Goal: Information Seeking & Learning: Find specific page/section

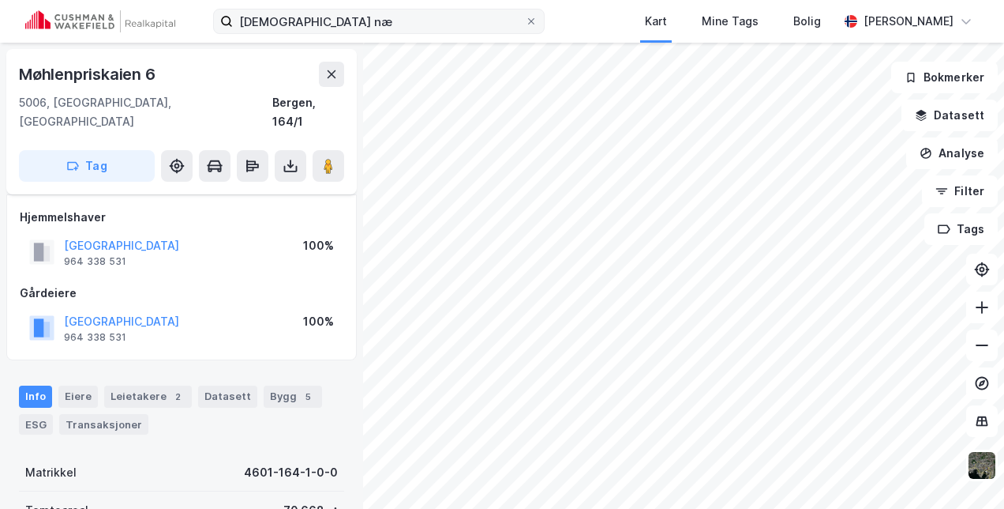
scroll to position [73, 0]
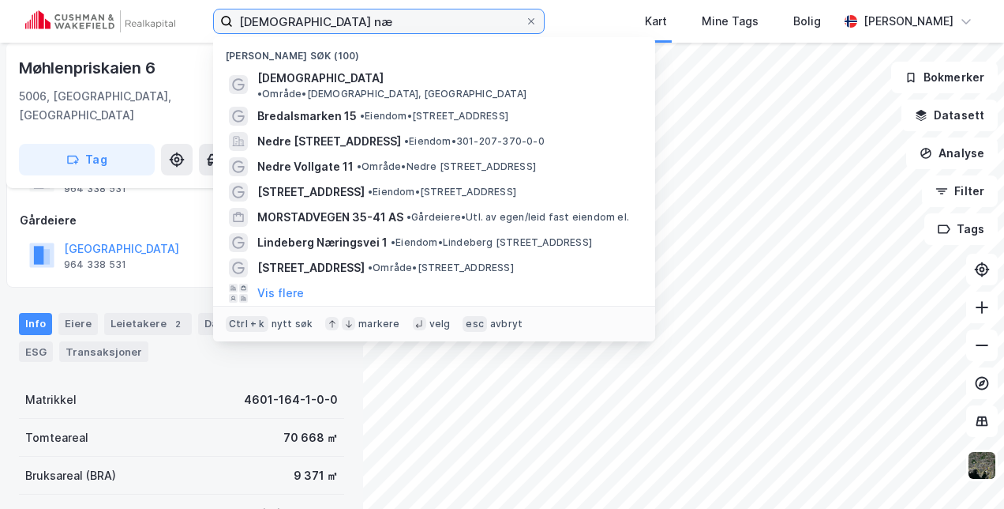
drag, startPoint x: 335, startPoint y: 18, endPoint x: 202, endPoint y: 27, distance: 132.9
click at [202, 35] on div "[DEMOGRAPHIC_DATA] næ Nylige søk (100) [DEMOGRAPHIC_DATA] • Område • [GEOGRAPHI…" at bounding box center [502, 21] width 1004 height 43
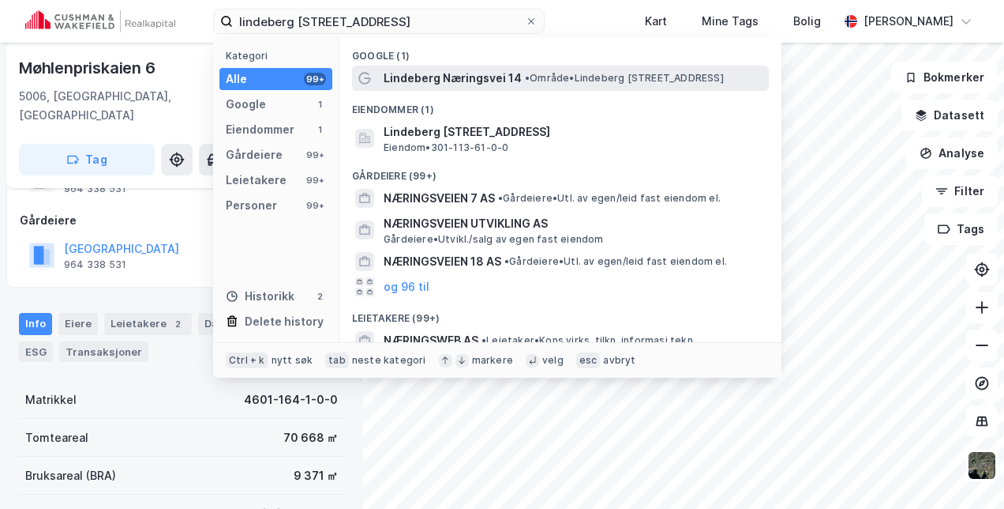
click at [515, 73] on span "Lindeberg Næringsvei 14" at bounding box center [453, 78] width 138 height 19
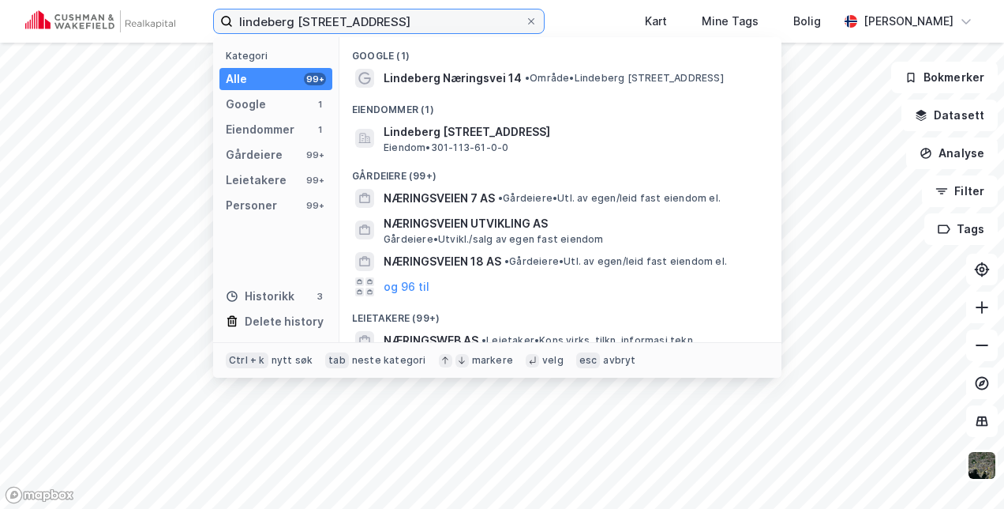
click at [396, 19] on input "lindeberg [STREET_ADDRESS]" at bounding box center [379, 21] width 292 height 24
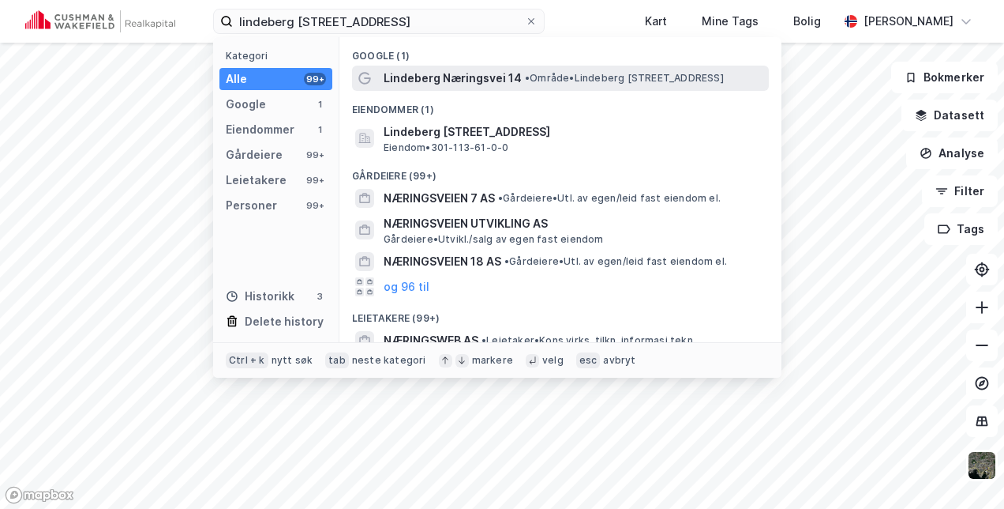
click at [441, 80] on span "Lindeberg Næringsvei 14" at bounding box center [453, 78] width 138 height 19
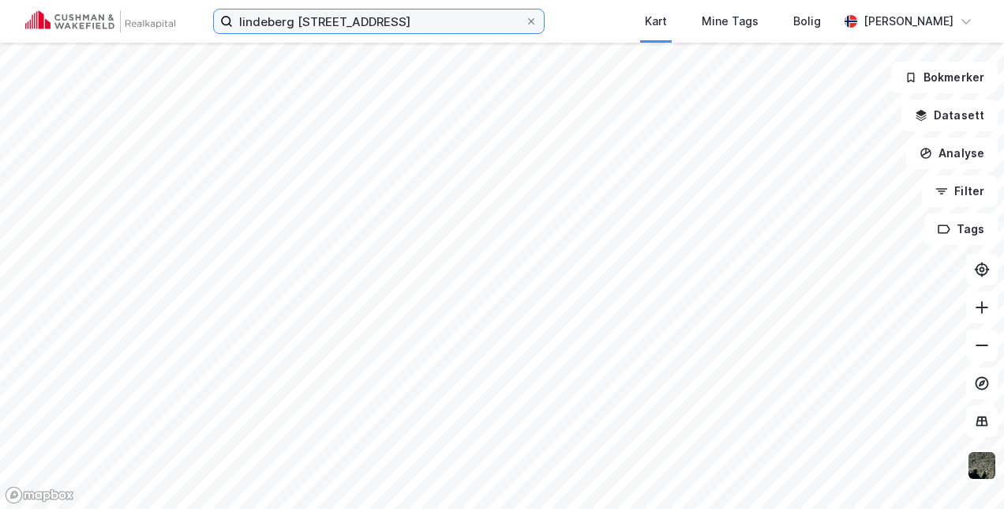
click at [445, 19] on input "lindeberg [STREET_ADDRESS]" at bounding box center [379, 21] width 292 height 24
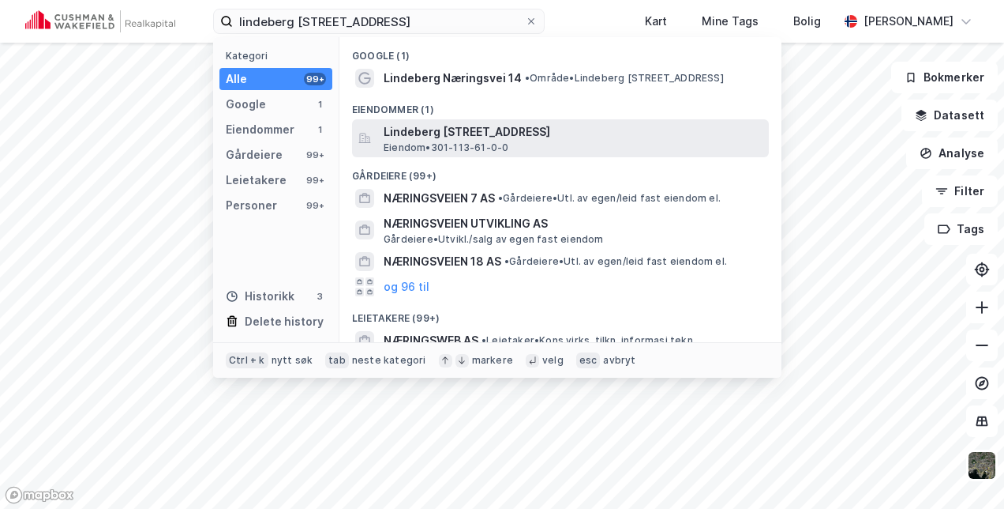
click at [470, 127] on span "Lindeberg [STREET_ADDRESS]" at bounding box center [573, 131] width 379 height 19
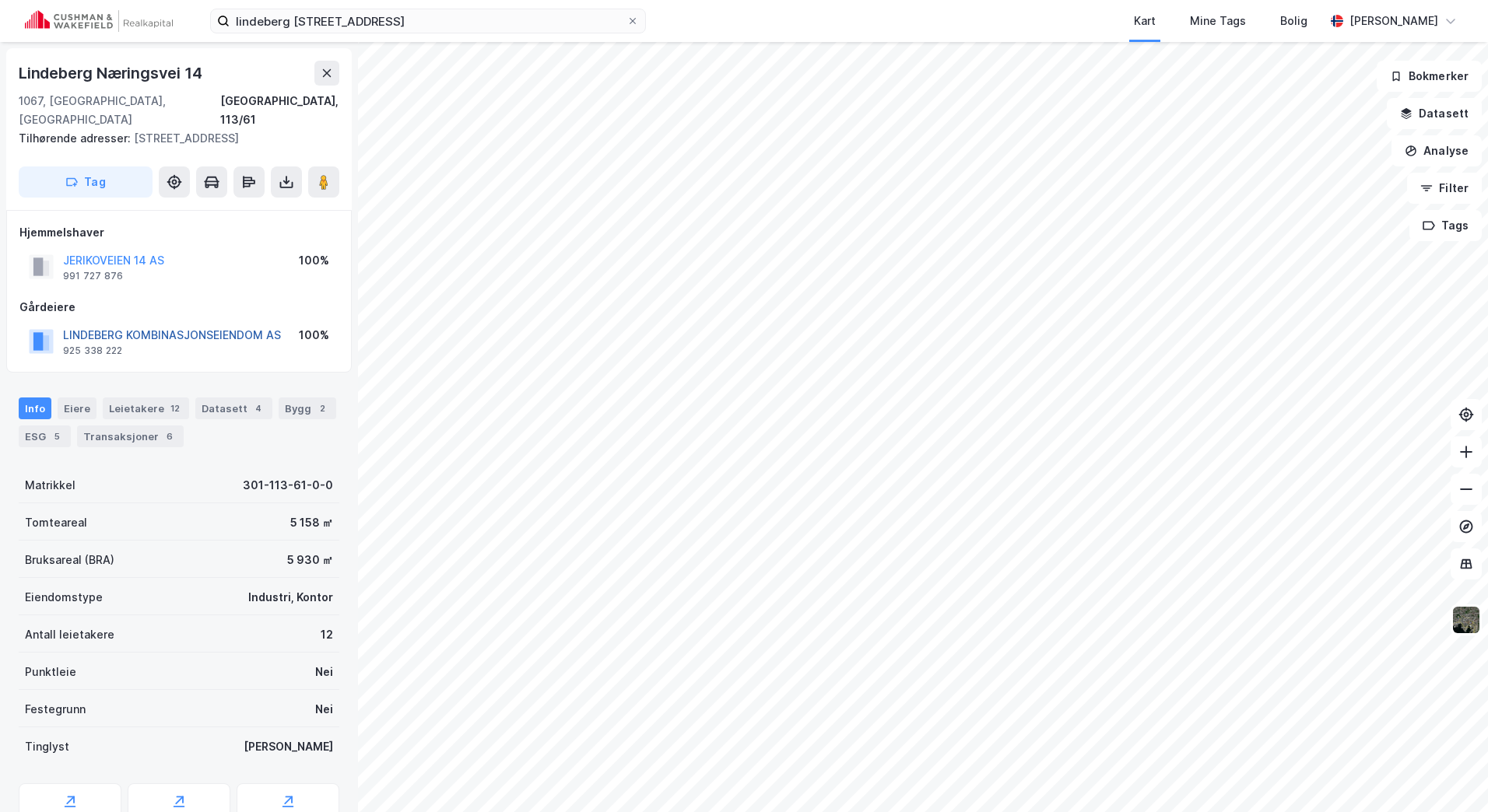
click at [0, 0] on button "LINDEBERG KOMBINASJONSEIENDOM AS" at bounding box center [0, 0] width 0 height 0
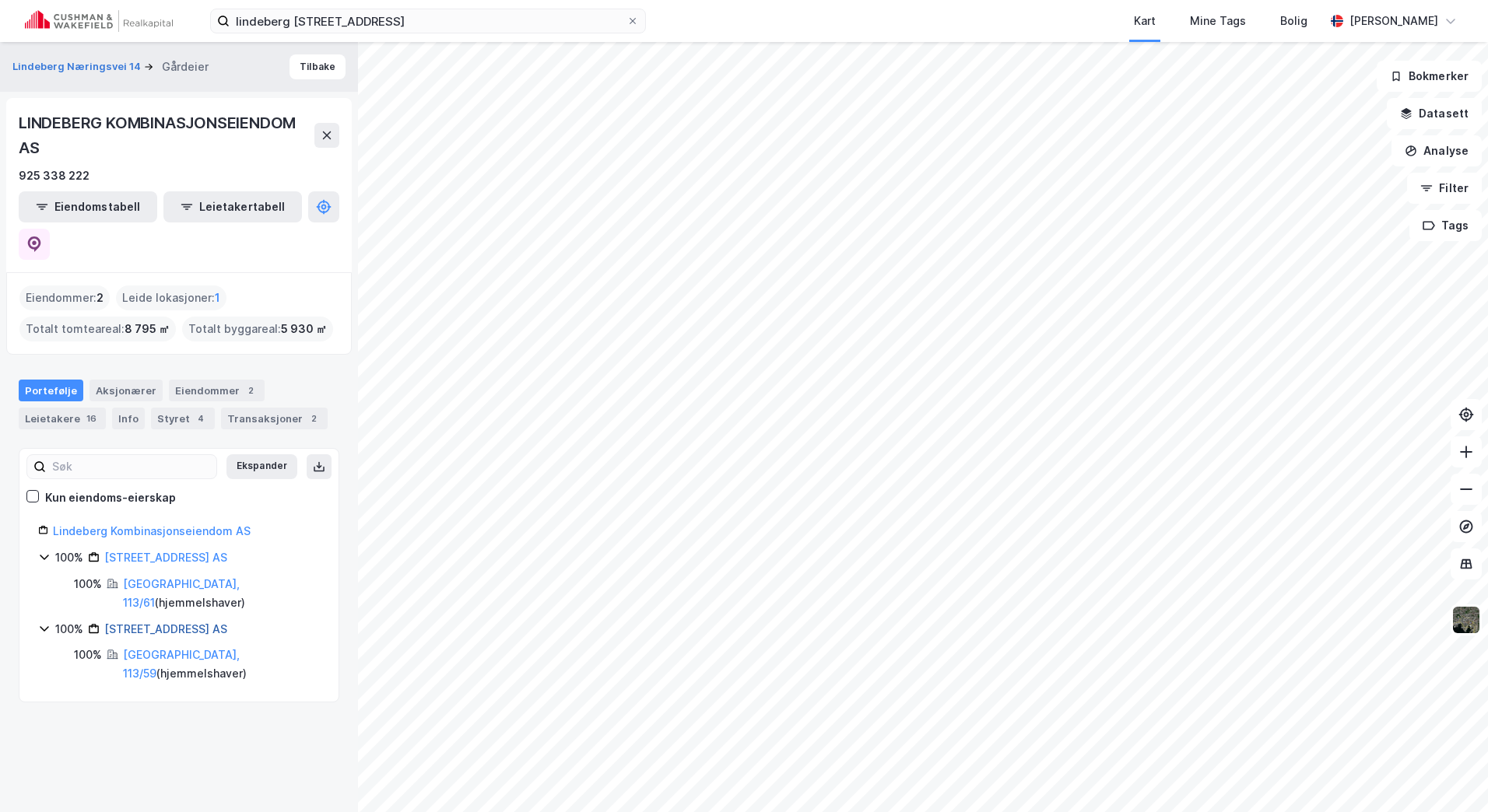
click at [121, 501] on link "[STREET_ADDRESS] AS" at bounding box center [166, 629] width 123 height 13
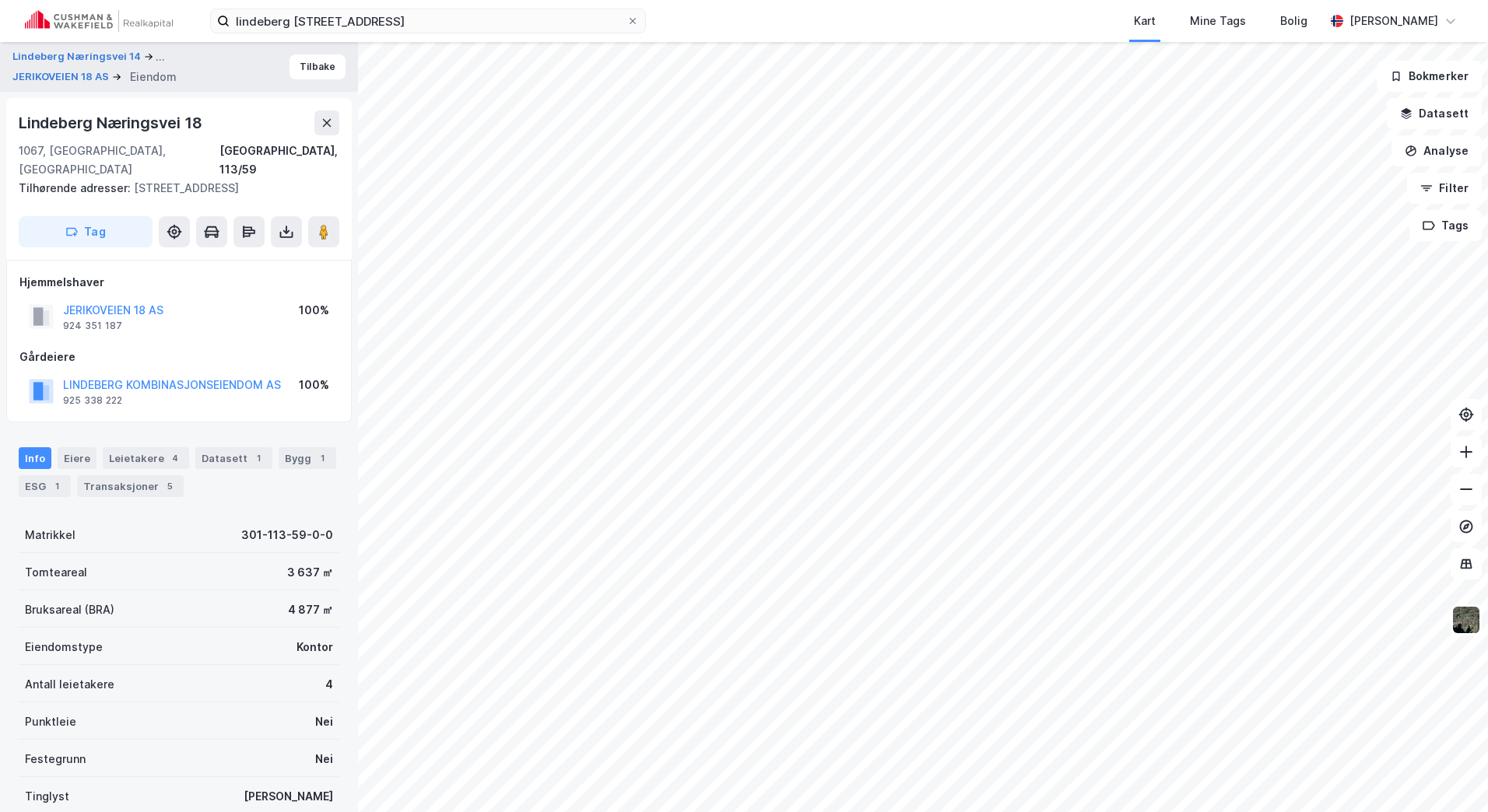
scroll to position [1, 0]
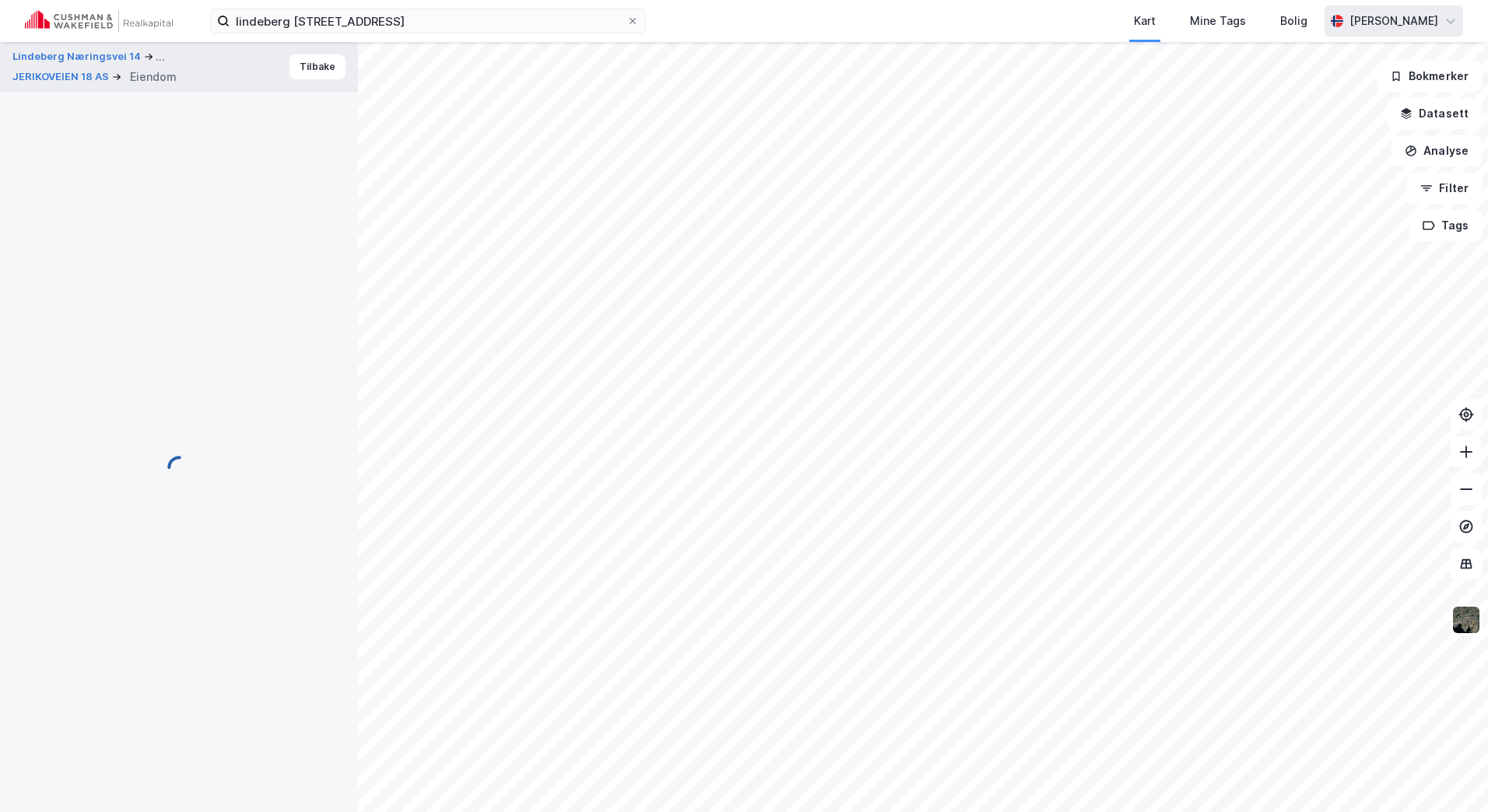
scroll to position [1, 0]
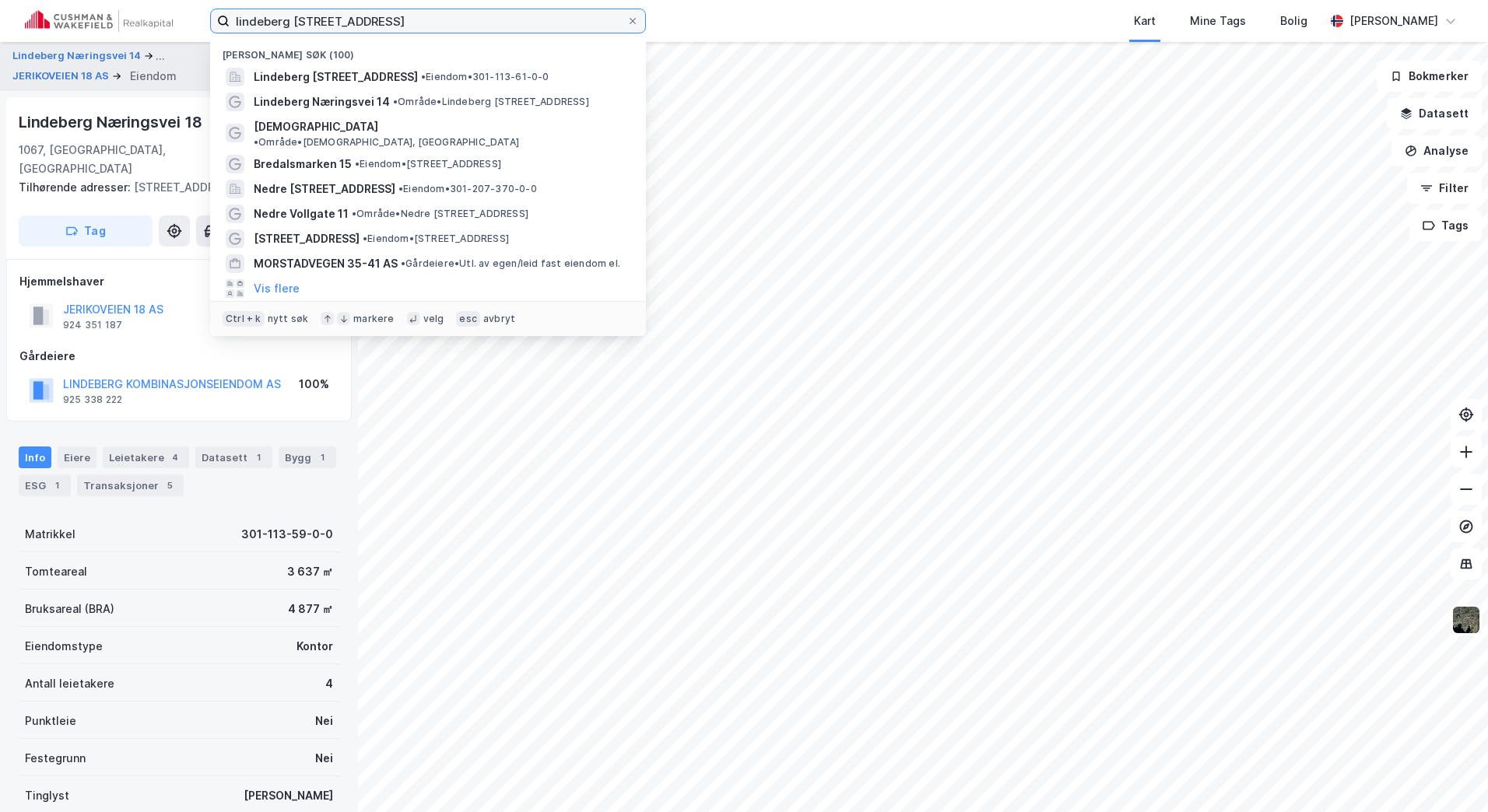
drag, startPoint x: 401, startPoint y: 23, endPoint x: 23, endPoint y: 22, distance: 378.0
click at [35, 22] on div "lindeberg [STREET_ADDRESS] [GEOGRAPHIC_DATA] søk (100) [STREET_ADDRESS] • Eiend…" at bounding box center [744, 21] width 1488 height 42
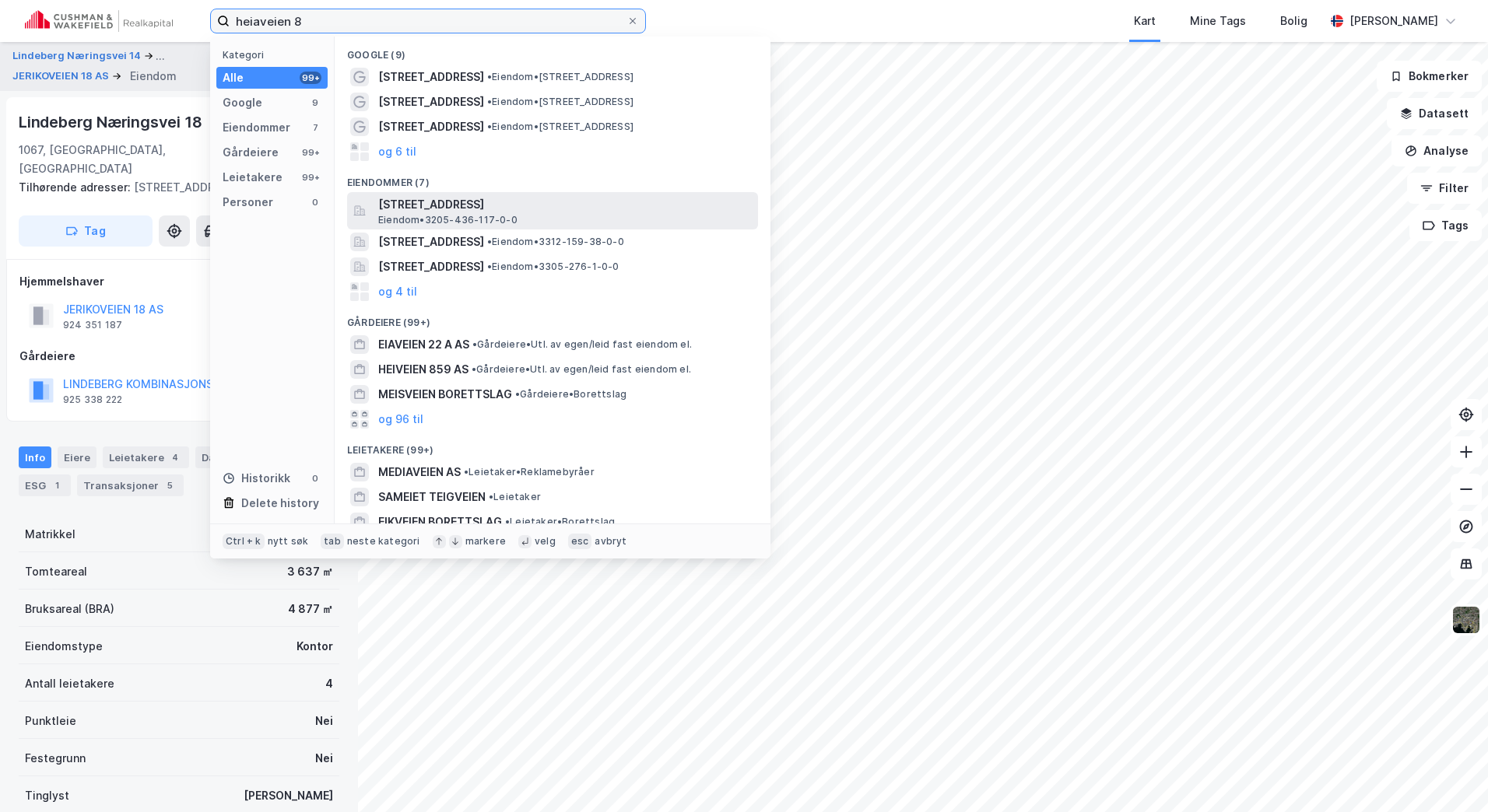
type input "heiaveien 8"
click at [509, 205] on span "[STREET_ADDRESS]" at bounding box center [565, 204] width 373 height 19
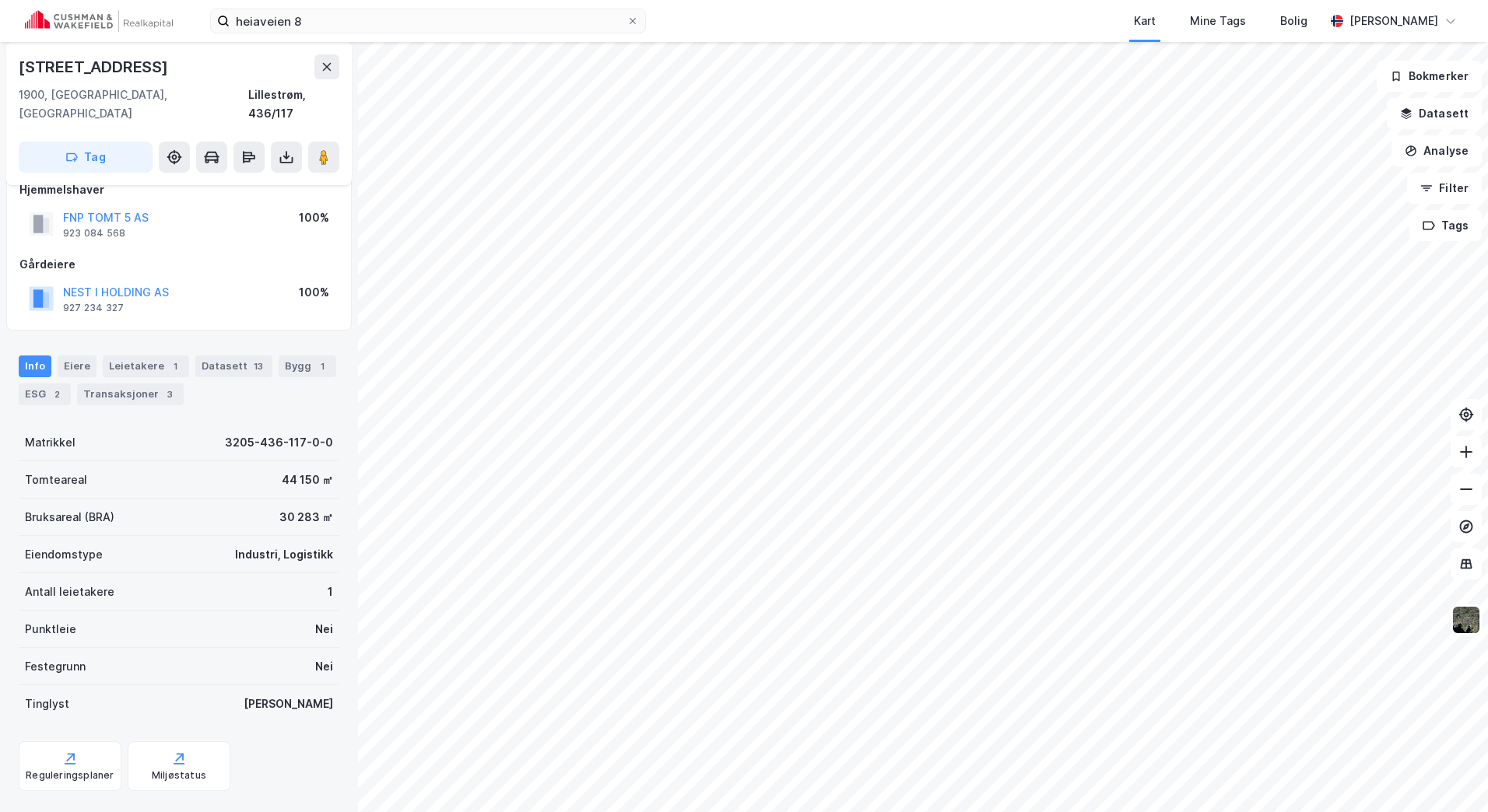
scroll to position [35, 0]
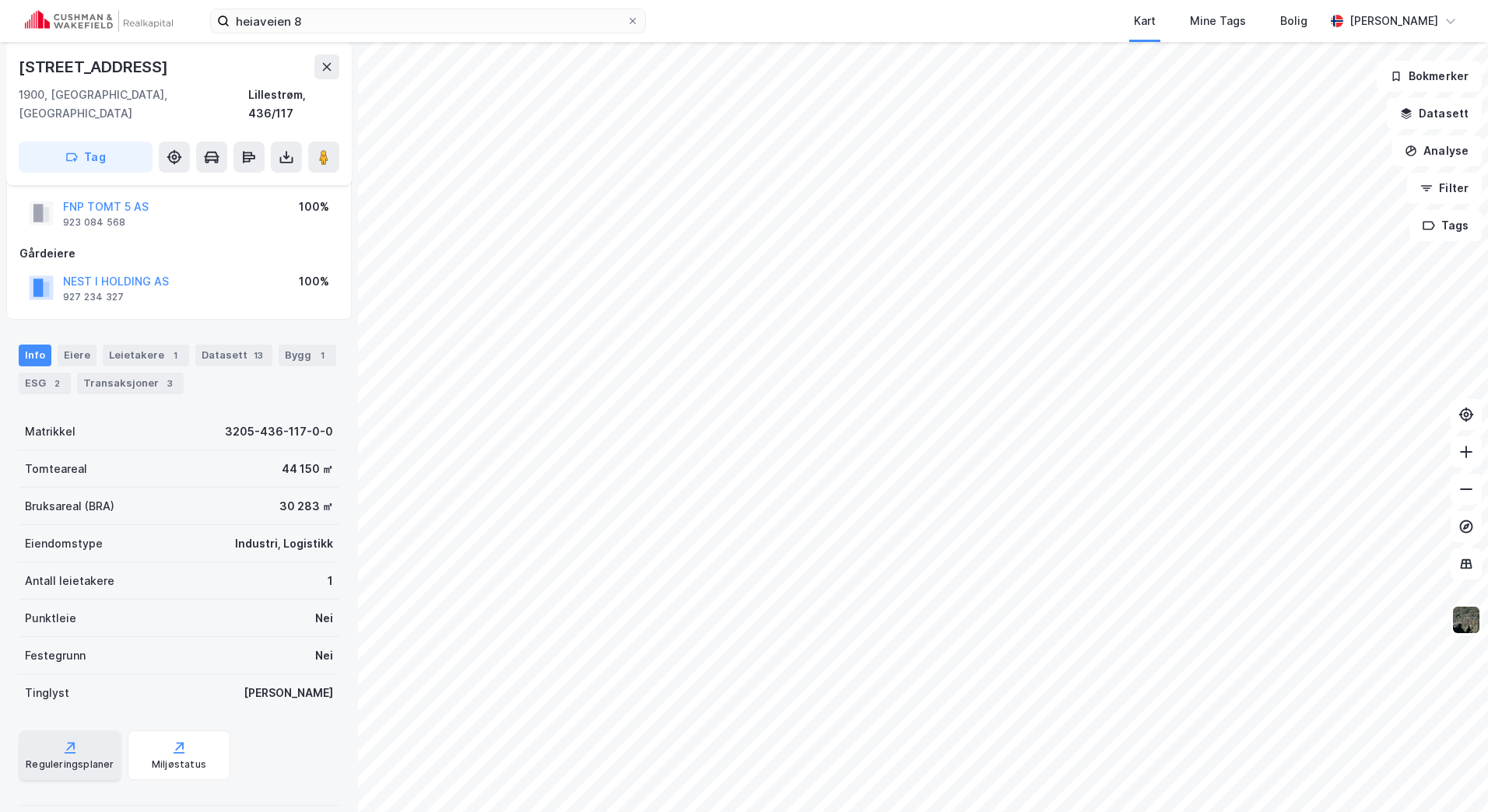
click at [105, 501] on div "Reguleringsplaner" at bounding box center [69, 765] width 88 height 13
